Goal: Task Accomplishment & Management: Use online tool/utility

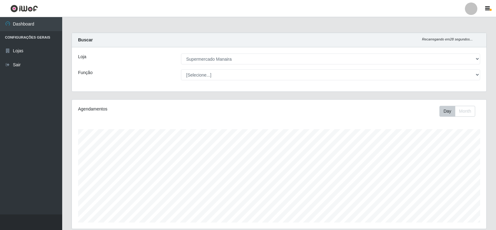
select select "443"
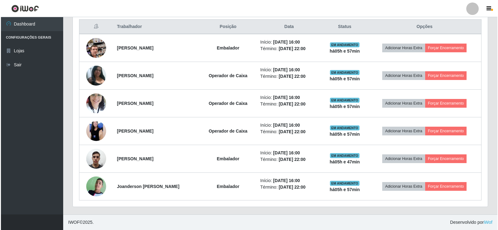
scroll to position [129, 415]
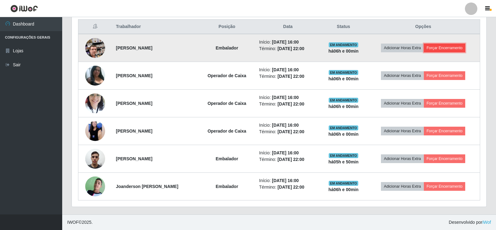
click at [459, 49] on button "Forçar Encerramento" at bounding box center [445, 48] width 42 height 9
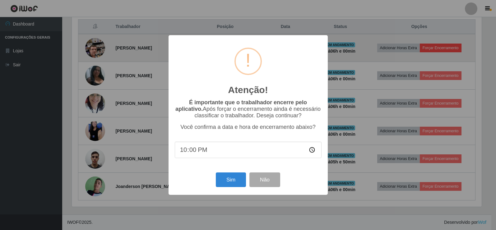
scroll to position [129, 412]
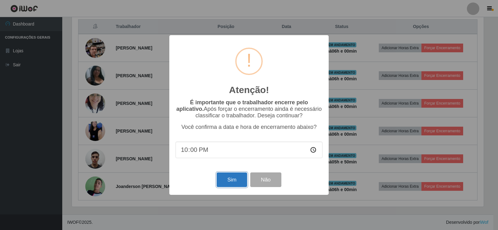
click at [239, 181] on button "Sim" at bounding box center [232, 179] width 30 height 15
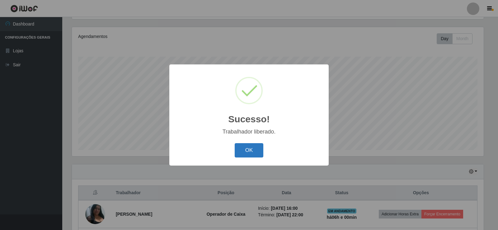
click at [255, 148] on button "OK" at bounding box center [249, 150] width 29 height 15
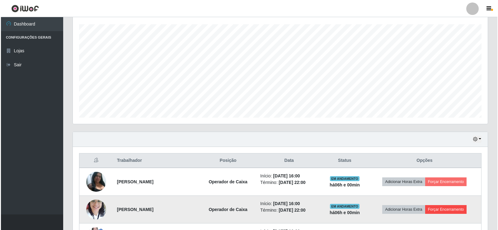
scroll to position [166, 0]
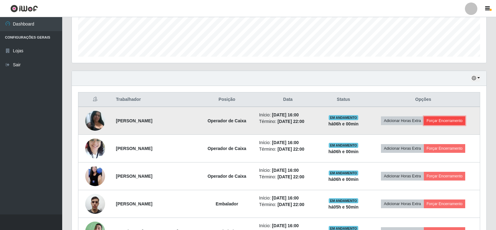
click at [455, 121] on button "Forçar Encerramento" at bounding box center [445, 120] width 42 height 9
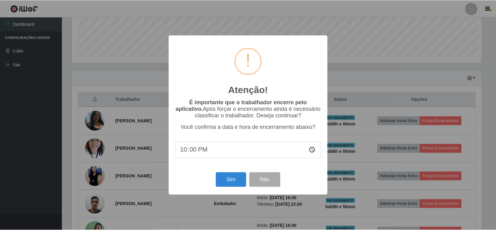
scroll to position [129, 412]
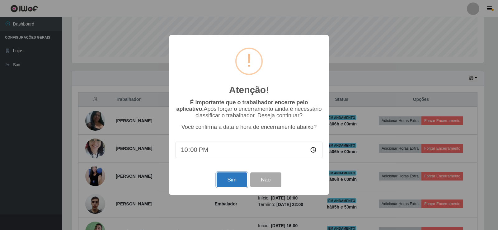
click at [237, 182] on button "Sim" at bounding box center [232, 179] width 30 height 15
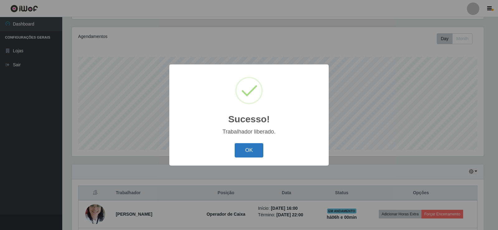
click at [253, 148] on button "OK" at bounding box center [249, 150] width 29 height 15
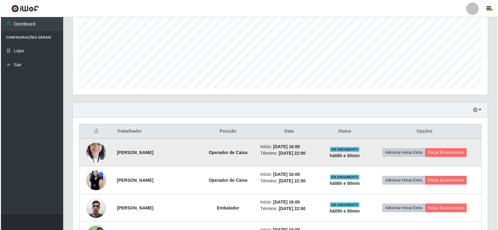
scroll to position [135, 0]
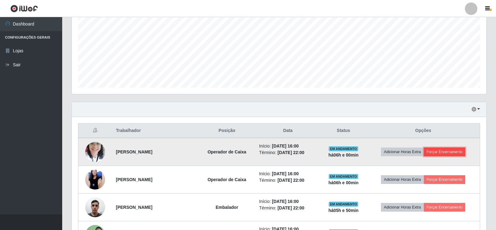
click at [459, 152] on button "Forçar Encerramento" at bounding box center [445, 152] width 42 height 9
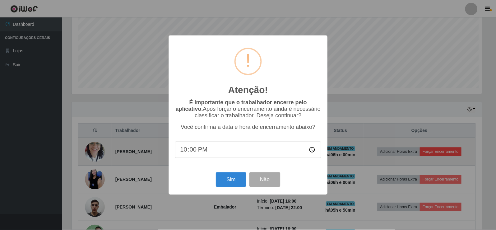
scroll to position [129, 412]
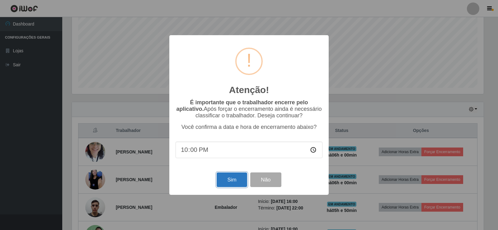
click at [227, 182] on button "Sim" at bounding box center [232, 179] width 30 height 15
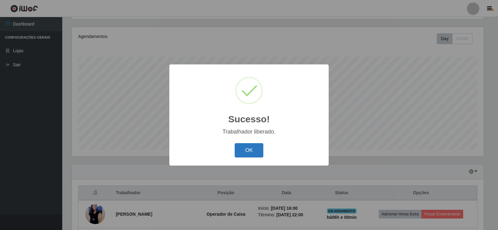
click at [259, 154] on button "OK" at bounding box center [249, 150] width 29 height 15
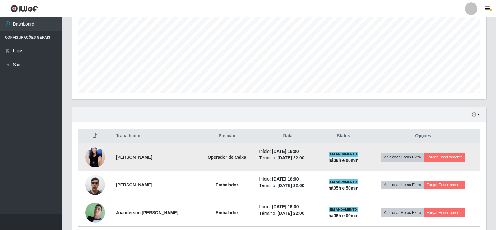
scroll to position [135, 0]
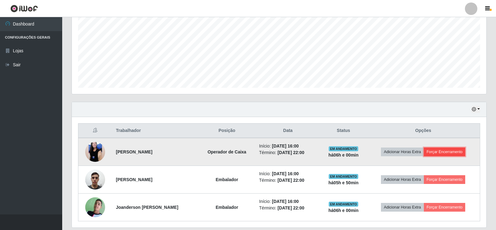
click at [445, 152] on button "Forçar Encerramento" at bounding box center [445, 152] width 42 height 9
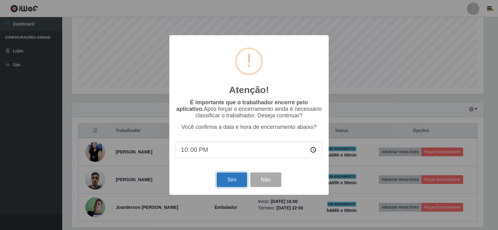
click at [237, 178] on button "Sim" at bounding box center [232, 179] width 30 height 15
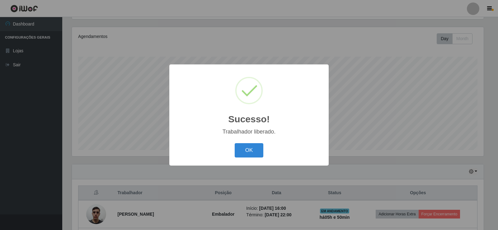
drag, startPoint x: 247, startPoint y: 154, endPoint x: 283, endPoint y: 155, distance: 36.1
click at [247, 154] on button "OK" at bounding box center [249, 150] width 29 height 15
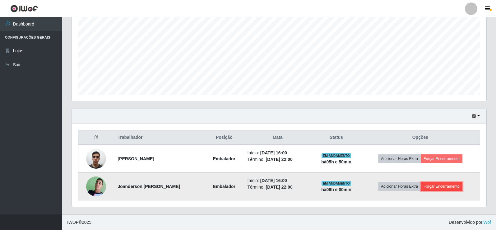
click at [450, 187] on button "Forçar Encerramento" at bounding box center [442, 186] width 42 height 9
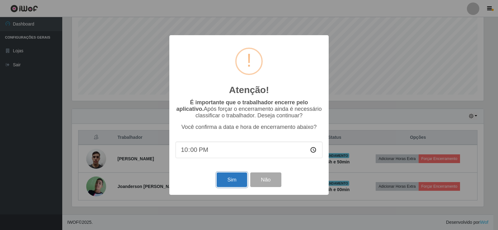
click at [234, 183] on button "Sim" at bounding box center [232, 179] width 30 height 15
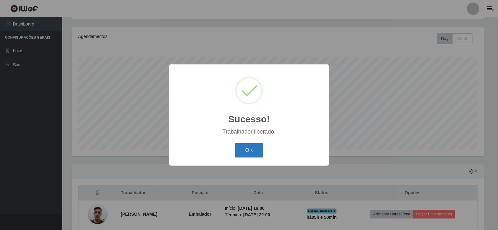
click at [255, 151] on button "OK" at bounding box center [249, 150] width 29 height 15
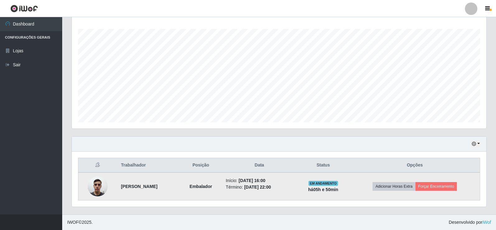
click at [96, 191] on img at bounding box center [98, 186] width 20 height 26
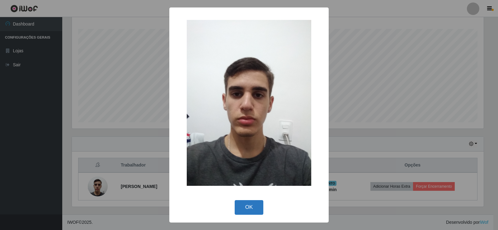
click at [255, 213] on button "OK" at bounding box center [249, 207] width 29 height 15
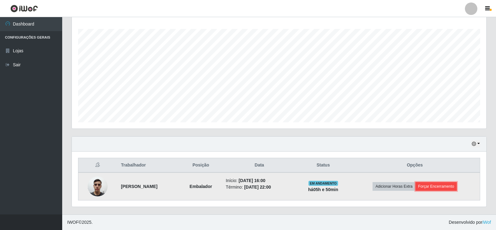
click at [452, 190] on button "Forçar Encerramento" at bounding box center [437, 186] width 42 height 9
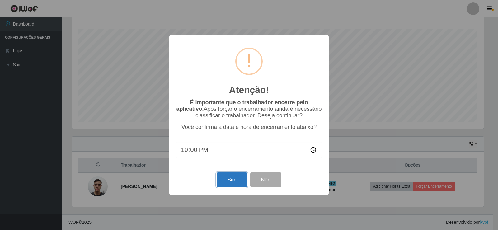
click at [235, 184] on button "Sim" at bounding box center [232, 179] width 30 height 15
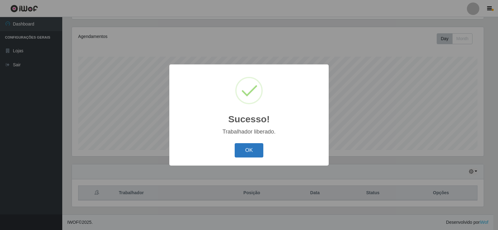
click at [255, 157] on button "OK" at bounding box center [249, 150] width 29 height 15
